Goal: Information Seeking & Learning: Learn about a topic

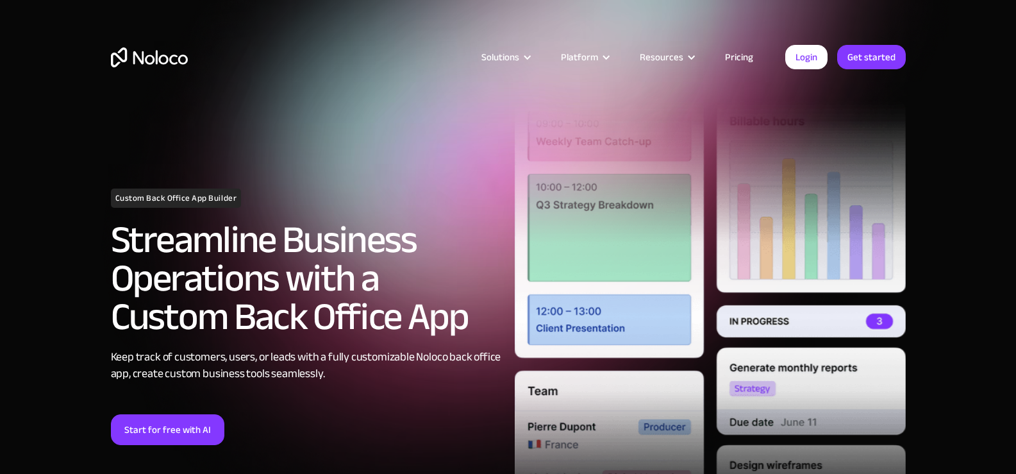
click at [139, 328] on h2 "Streamline Business Operations with a Custom Back Office App" at bounding box center [306, 277] width 391 height 115
click at [60, 366] on section "Custom Back Office App Builder Streamline Business Operations with a Custom Bac…" at bounding box center [508, 306] width 1016 height 613
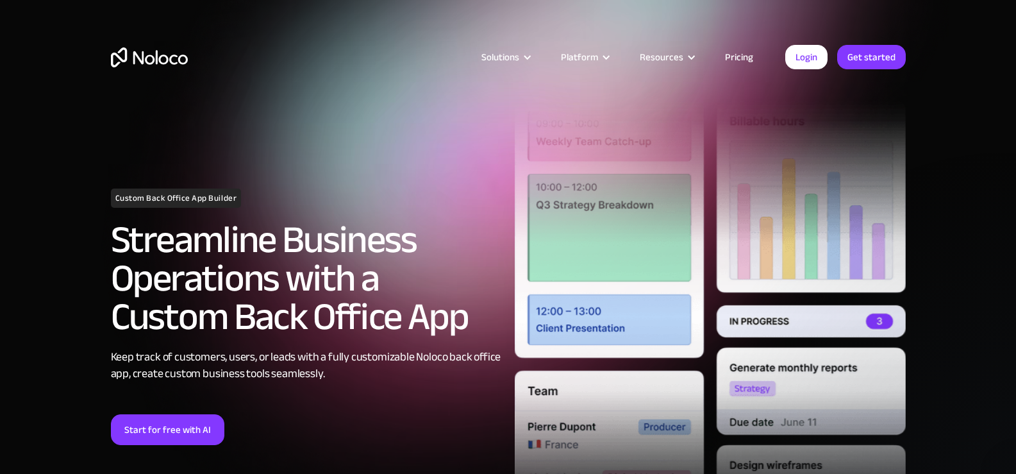
click at [60, 366] on section "Custom Back Office App Builder Streamline Business Operations with a Custom Bac…" at bounding box center [508, 306] width 1016 height 613
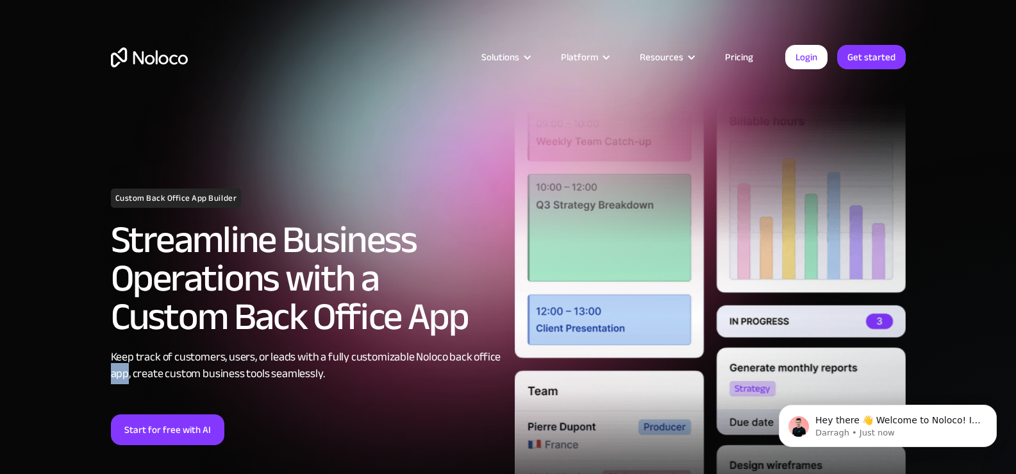
click at [60, 366] on section "Custom Back Office App Builder Streamline Business Operations with a Custom Bac…" at bounding box center [508, 306] width 1016 height 613
